Goal: Navigation & Orientation: Understand site structure

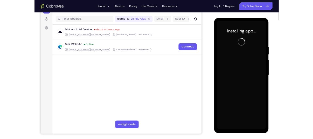
scroll to position [63, 0]
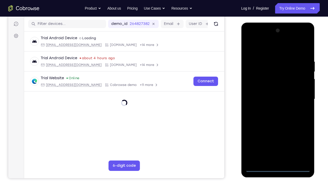
click at [278, 139] on div at bounding box center [277, 98] width 65 height 145
click at [301, 139] on div at bounding box center [277, 98] width 65 height 145
click at [262, 51] on div at bounding box center [277, 98] width 65 height 145
click at [299, 96] on div at bounding box center [277, 98] width 65 height 145
click at [272, 110] on div at bounding box center [277, 98] width 65 height 145
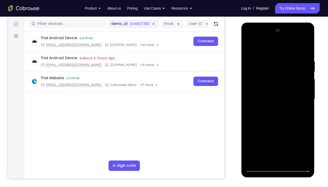
click at [264, 97] on div at bounding box center [277, 98] width 65 height 145
click at [264, 90] on div at bounding box center [277, 98] width 65 height 145
click at [274, 98] on div at bounding box center [277, 98] width 65 height 145
click at [276, 116] on div at bounding box center [277, 98] width 65 height 145
click at [307, 54] on div at bounding box center [277, 98] width 65 height 145
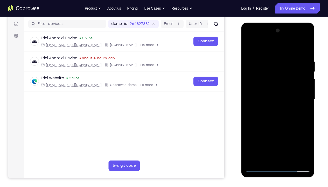
click at [305, 139] on div at bounding box center [277, 98] width 65 height 145
click at [308, 139] on div at bounding box center [277, 98] width 65 height 145
click at [306, 48] on div at bounding box center [277, 98] width 65 height 145
click at [261, 60] on div at bounding box center [277, 98] width 65 height 145
click at [256, 139] on div at bounding box center [277, 98] width 65 height 145
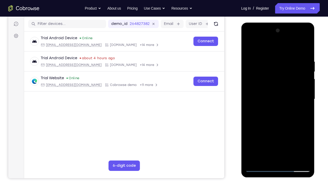
click at [307, 103] on div at bounding box center [277, 98] width 65 height 145
click at [307, 102] on div at bounding box center [277, 98] width 65 height 145
click at [250, 47] on div at bounding box center [277, 98] width 65 height 145
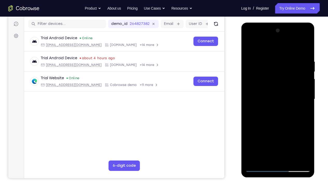
click at [250, 93] on div at bounding box center [277, 98] width 65 height 145
click at [303, 76] on div at bounding box center [277, 98] width 65 height 145
click at [306, 34] on div at bounding box center [277, 98] width 65 height 145
click at [302, 139] on div at bounding box center [277, 98] width 65 height 145
click at [292, 139] on div at bounding box center [277, 98] width 65 height 145
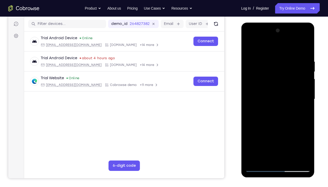
click at [276, 127] on div at bounding box center [277, 98] width 65 height 145
click at [250, 46] on div at bounding box center [277, 98] width 65 height 145
click at [301, 139] on div at bounding box center [277, 98] width 65 height 145
click at [300, 110] on div at bounding box center [277, 98] width 65 height 145
drag, startPoint x: 281, startPoint y: 127, endPoint x: 281, endPoint y: 59, distance: 68.7
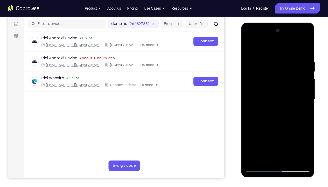
click at [281, 59] on div at bounding box center [277, 98] width 65 height 145
drag, startPoint x: 276, startPoint y: 138, endPoint x: 278, endPoint y: 81, distance: 57.8
click at [278, 81] on div at bounding box center [277, 98] width 65 height 145
drag, startPoint x: 278, startPoint y: 146, endPoint x: 281, endPoint y: 56, distance: 89.4
click at [281, 56] on div at bounding box center [277, 98] width 65 height 145
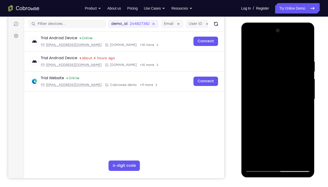
drag, startPoint x: 273, startPoint y: 141, endPoint x: 281, endPoint y: 42, distance: 99.3
click at [281, 42] on div at bounding box center [277, 98] width 65 height 145
drag, startPoint x: 275, startPoint y: 143, endPoint x: 277, endPoint y: 93, distance: 49.8
click at [277, 93] on div at bounding box center [277, 98] width 65 height 145
drag, startPoint x: 278, startPoint y: 140, endPoint x: 281, endPoint y: 84, distance: 56.1
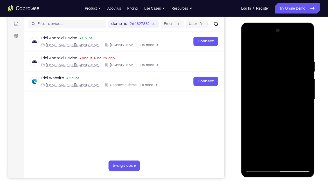
click at [281, 84] on div at bounding box center [277, 98] width 65 height 145
drag, startPoint x: 275, startPoint y: 143, endPoint x: 278, endPoint y: 79, distance: 64.1
click at [278, 79] on div at bounding box center [277, 98] width 65 height 145
drag, startPoint x: 282, startPoint y: 134, endPoint x: 286, endPoint y: 60, distance: 74.7
click at [286, 60] on div at bounding box center [277, 98] width 65 height 145
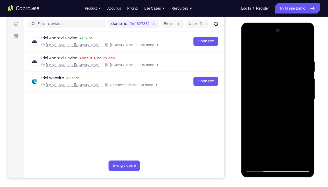
click at [248, 47] on div at bounding box center [277, 98] width 65 height 145
click at [302, 139] on div at bounding box center [277, 98] width 65 height 145
drag, startPoint x: 286, startPoint y: 102, endPoint x: 283, endPoint y: 151, distance: 49.3
click at [283, 139] on div at bounding box center [277, 98] width 65 height 145
drag, startPoint x: 279, startPoint y: 84, endPoint x: 278, endPoint y: 129, distance: 44.9
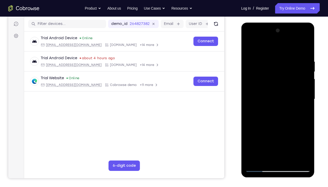
click at [278, 129] on div at bounding box center [277, 98] width 65 height 145
click at [253, 139] on div at bounding box center [277, 98] width 65 height 145
click at [269, 61] on div at bounding box center [277, 98] width 65 height 145
click at [306, 102] on div at bounding box center [277, 98] width 65 height 145
click at [304, 102] on div at bounding box center [277, 98] width 65 height 145
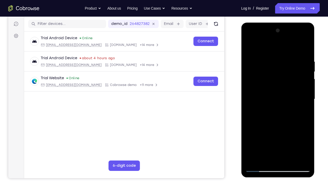
click at [302, 102] on div at bounding box center [277, 98] width 65 height 145
click at [304, 91] on div at bounding box center [277, 98] width 65 height 145
click at [306, 90] on div at bounding box center [277, 98] width 65 height 145
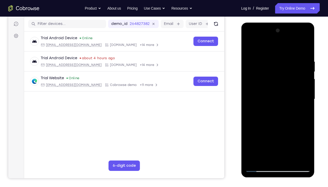
click at [306, 90] on div at bounding box center [277, 98] width 65 height 145
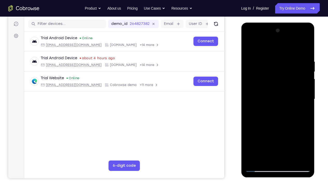
click at [306, 90] on div at bounding box center [277, 98] width 65 height 145
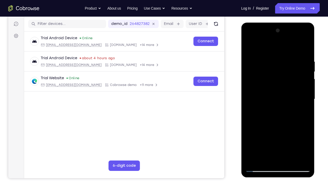
click at [306, 90] on div at bounding box center [277, 98] width 65 height 145
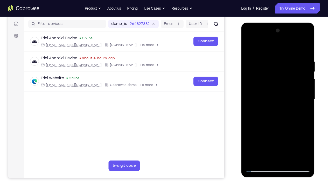
click at [306, 90] on div at bounding box center [277, 98] width 65 height 145
click at [289, 139] on div at bounding box center [277, 98] width 65 height 145
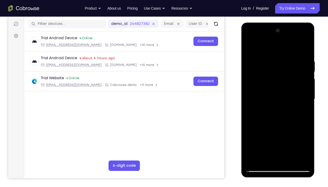
click at [263, 89] on div at bounding box center [277, 98] width 65 height 145
click at [249, 48] on div at bounding box center [277, 98] width 65 height 145
click at [284, 61] on div at bounding box center [277, 98] width 65 height 145
click at [306, 93] on div at bounding box center [277, 98] width 65 height 145
